Goal: Transaction & Acquisition: Purchase product/service

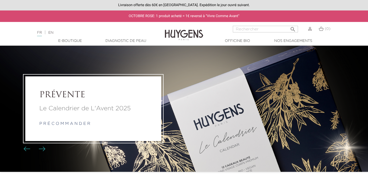
click at [53, 34] on link "EN" at bounding box center [50, 33] width 5 height 4
click at [270, 28] on input "Search" at bounding box center [265, 29] width 65 height 7
type input "set"
click at [288, 24] on button " Search" at bounding box center [292, 27] width 9 height 7
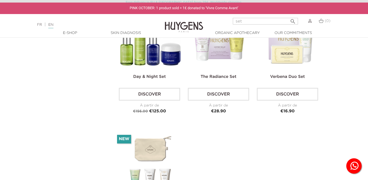
scroll to position [139, 0]
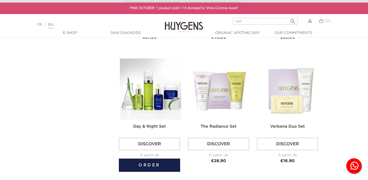
click at [135, 91] on img at bounding box center [150, 89] width 61 height 61
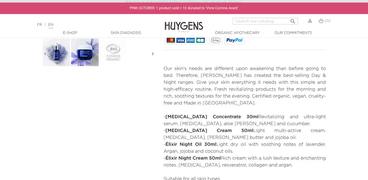
scroll to position [188, 0]
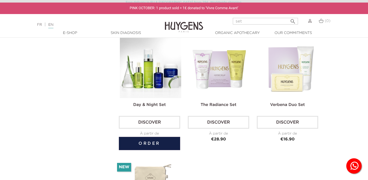
scroll to position [162, 0]
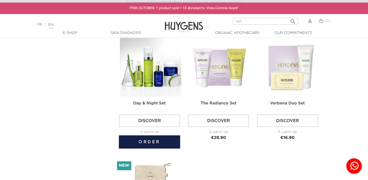
click at [163, 67] on img at bounding box center [150, 65] width 61 height 61
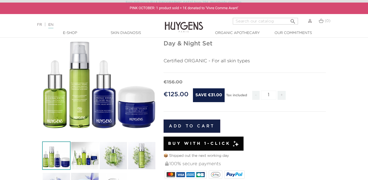
scroll to position [54, 0]
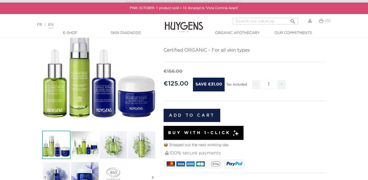
click at [124, 88] on div "" at bounding box center [99, 69] width 114 height 114
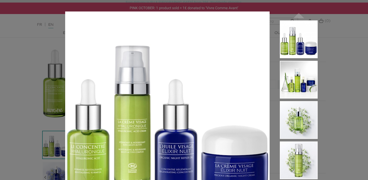
scroll to position [59, 0]
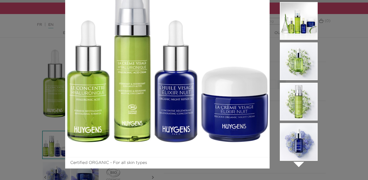
click at [302, 162] on li at bounding box center [299, 143] width 38 height 40
click at [300, 165] on icon "" at bounding box center [299, 164] width 26 height 26
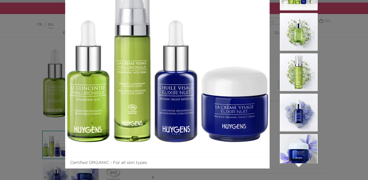
click at [300, 165] on icon "" at bounding box center [299, 164] width 26 height 26
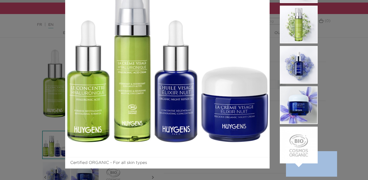
click at [300, 165] on icon "" at bounding box center [299, 164] width 26 height 26
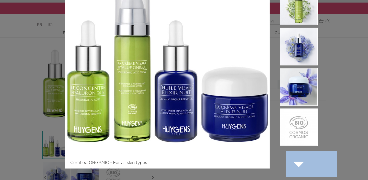
click at [300, 165] on icon "" at bounding box center [299, 164] width 26 height 26
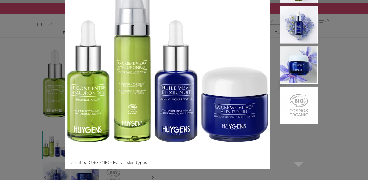
click at [344, 88] on div "Certified ORGANIC - For all skin types  " at bounding box center [184, 90] width 368 height 180
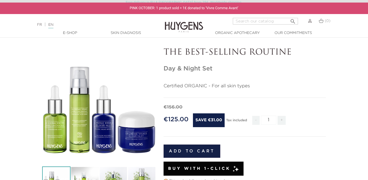
scroll to position [55, 0]
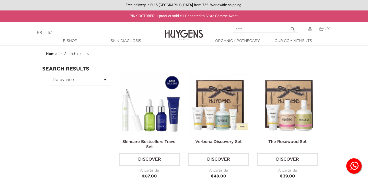
click at [272, 29] on input "set" at bounding box center [265, 29] width 65 height 7
type input "advent"
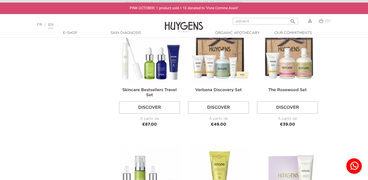
scroll to position [8, 0]
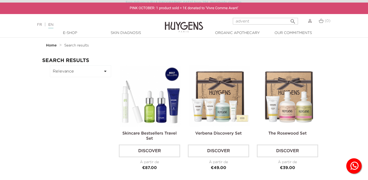
click at [252, 19] on input "advent" at bounding box center [265, 21] width 65 height 7
click at [288, 16] on button " Search" at bounding box center [292, 19] width 9 height 7
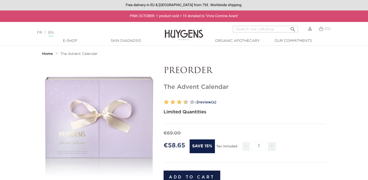
scroll to position [662, 0]
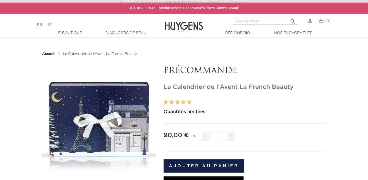
scroll to position [126, 0]
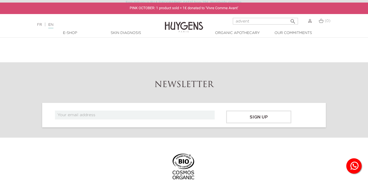
scroll to position [51, 0]
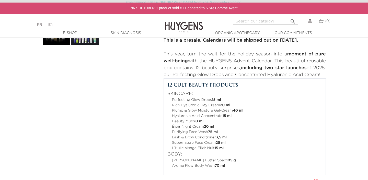
scroll to position [181, 0]
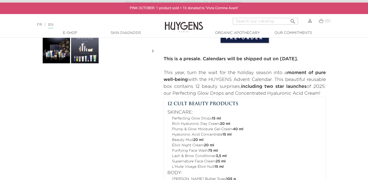
drag, startPoint x: 240, startPoint y: 86, endPoint x: 324, endPoint y: 91, distance: 84.3
click at [324, 91] on p "This year, turn the wait for the holiday season into a moment of pure well-bein…" at bounding box center [245, 84] width 162 height 28
drag, startPoint x: 321, startPoint y: 94, endPoint x: 240, endPoint y: 86, distance: 81.6
click at [240, 86] on p "This year, turn the wait for the holiday season into a moment of pure well-bein…" at bounding box center [245, 84] width 162 height 28
copy p "including two star launches of 2025: our Perfecting Glow Drops and Concentrated…"
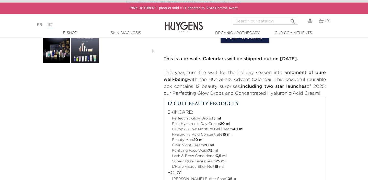
click at [129, 84] on div "-€144.90 New   " at bounding box center [183, 60] width 291 height 351
click at [302, 83] on p "This year, turn the wait for the holiday season into a moment of pure well-bein…" at bounding box center [245, 84] width 162 height 28
drag, startPoint x: 274, startPoint y: 78, endPoint x: 329, endPoint y: 94, distance: 57.4
click at [329, 94] on div "PREORDER The Advent Calendar" at bounding box center [245, 60] width 170 height 351
copy p "This beautiful reusable box contains 12 beauty surprises, including two star la…"
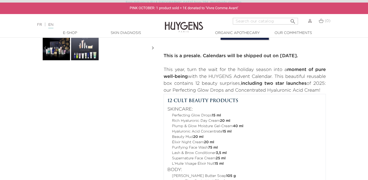
scroll to position [264, 0]
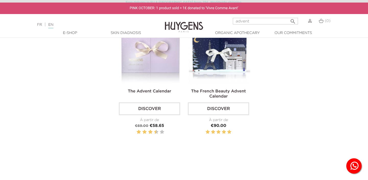
click at [182, 22] on img at bounding box center [184, 24] width 38 height 20
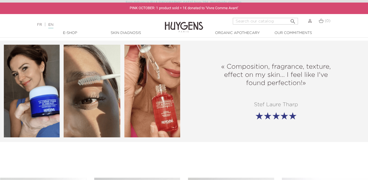
scroll to position [614, 0]
